Goal: Communication & Community: Connect with others

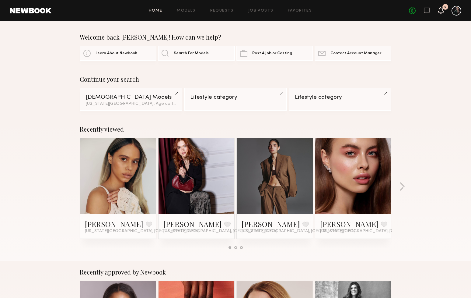
click at [439, 10] on icon at bounding box center [440, 10] width 5 height 4
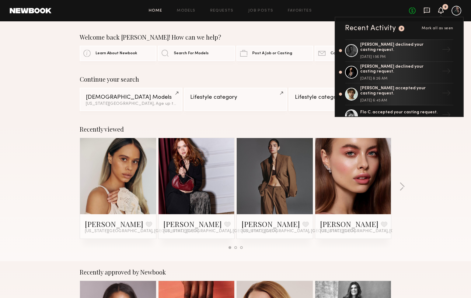
click at [423, 9] on icon at bounding box center [426, 10] width 7 height 7
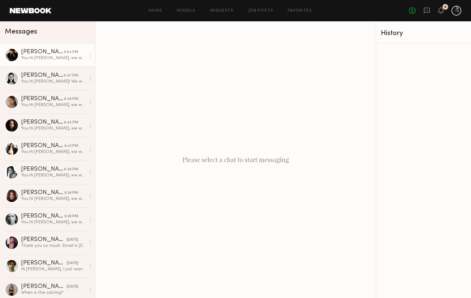
click at [60, 56] on div "You: Hi [PERSON_NAME], we wanted to see you if you're available to walk for our…" at bounding box center [53, 58] width 65 height 6
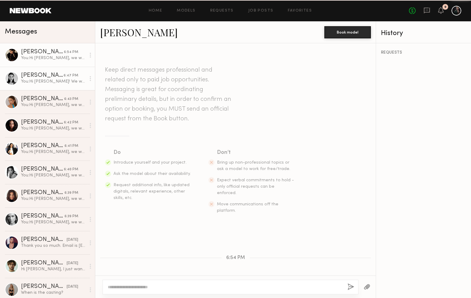
scroll to position [86, 0]
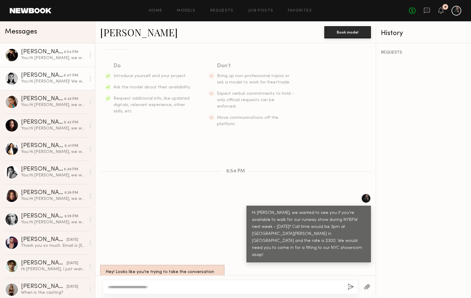
click at [53, 74] on div "[PERSON_NAME]" at bounding box center [42, 75] width 43 height 6
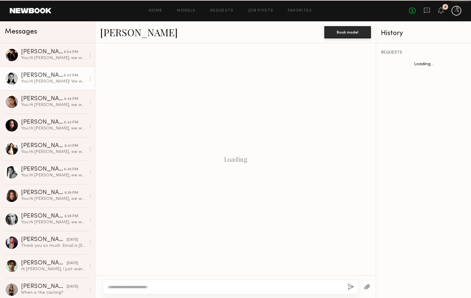
scroll to position [86, 0]
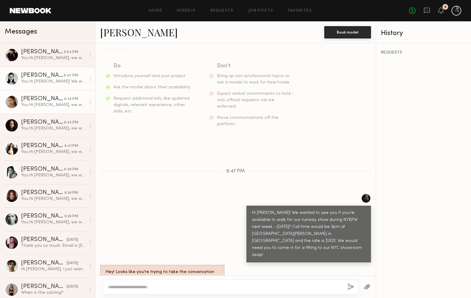
click at [54, 101] on div "[PERSON_NAME]" at bounding box center [42, 99] width 43 height 6
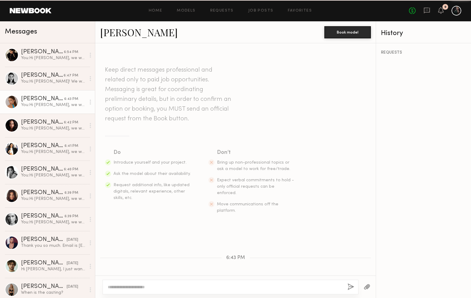
scroll to position [86, 0]
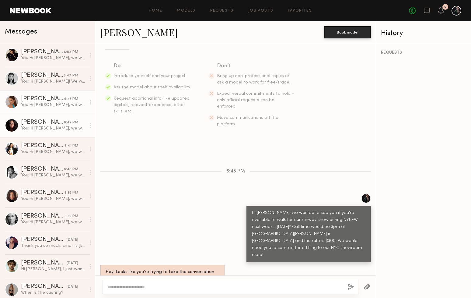
click at [54, 124] on div "[PERSON_NAME]" at bounding box center [42, 122] width 43 height 6
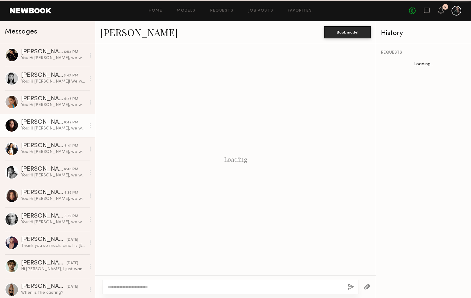
scroll to position [93, 0]
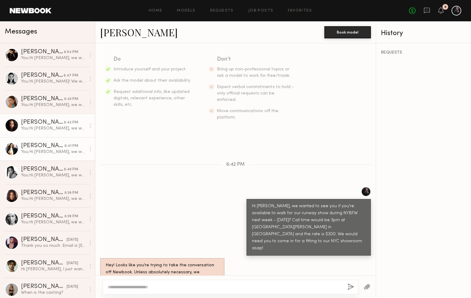
click at [54, 140] on link "[PERSON_NAME] 6:41 PM You: Hi [PERSON_NAME], we wanted to see you if you're ava…" at bounding box center [47, 148] width 95 height 23
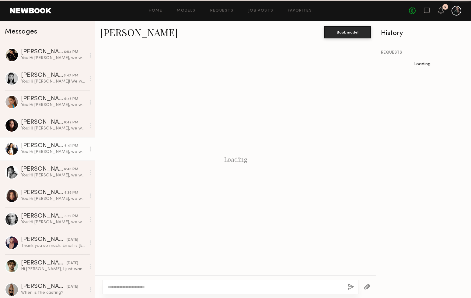
scroll to position [86, 0]
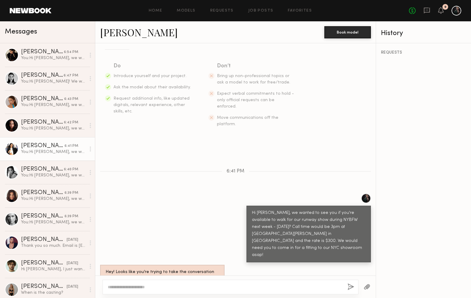
click at [55, 158] on link "[PERSON_NAME] 6:41 PM You: Hi [PERSON_NAME], we wanted to see you if you're ava…" at bounding box center [47, 148] width 95 height 23
click at [53, 166] on div "[PERSON_NAME]" at bounding box center [42, 169] width 43 height 6
